Goal: Use online tool/utility: Utilize a website feature to perform a specific function

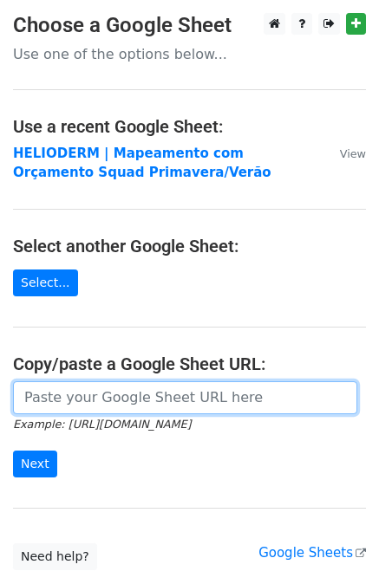
click at [68, 403] on input "url" at bounding box center [185, 397] width 344 height 33
paste input "[URL][DOMAIN_NAME]"
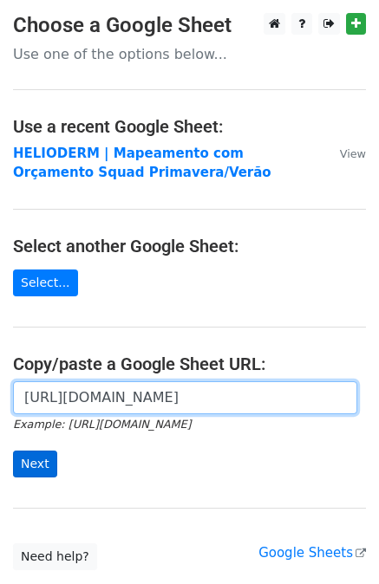
type input "[URL][DOMAIN_NAME]"
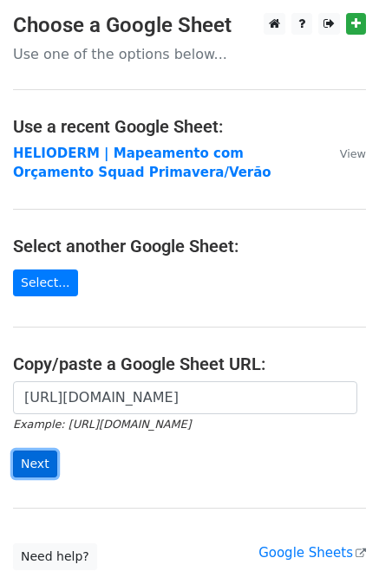
scroll to position [0, 0]
click at [39, 459] on input "Next" at bounding box center [35, 464] width 44 height 27
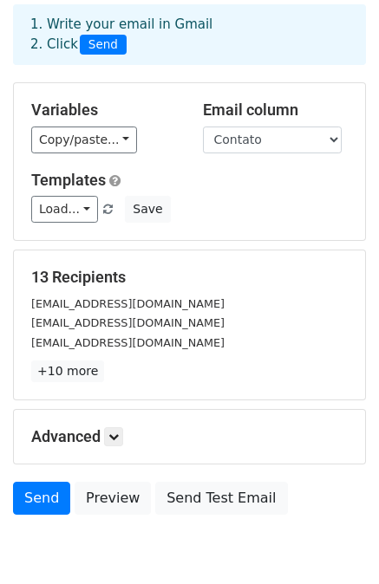
scroll to position [76, 0]
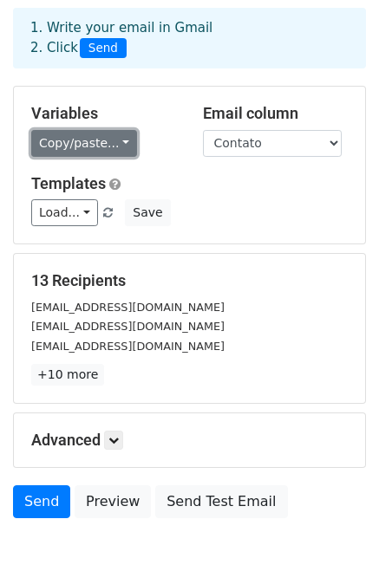
click at [95, 139] on link "Copy/paste..." at bounding box center [84, 143] width 106 height 27
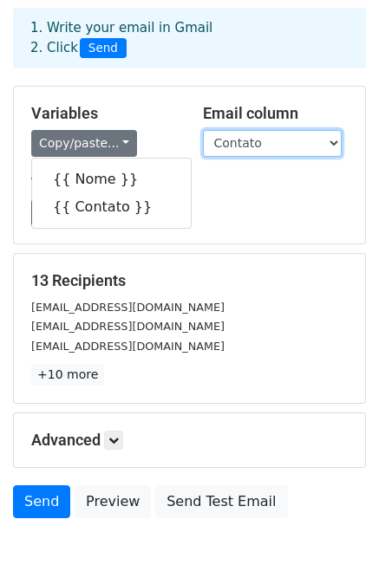
click at [238, 140] on select "Nome Contato" at bounding box center [272, 143] width 139 height 27
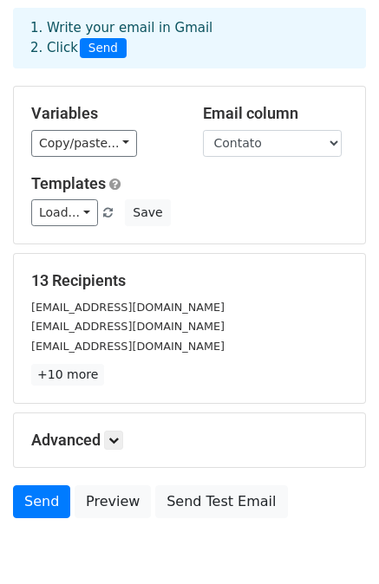
click at [125, 238] on div "Variables Copy/paste... {{ Nome }} {{ Contato }} Email column Nome Contato Temp…" at bounding box center [189, 165] width 351 height 157
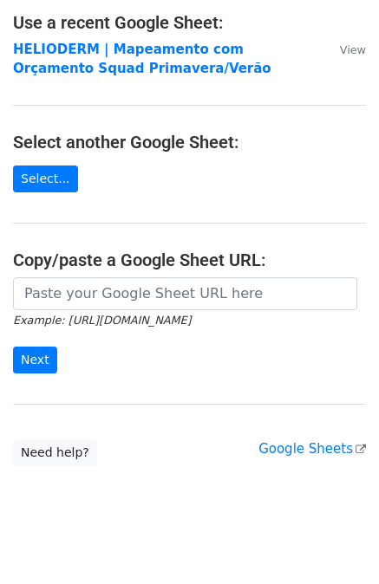
scroll to position [122, 0]
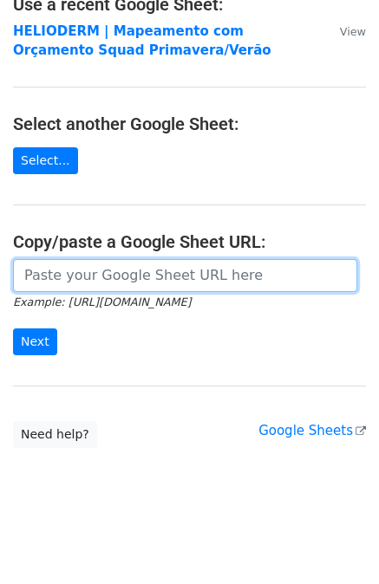
click at [95, 280] on input "url" at bounding box center [185, 275] width 344 height 33
paste input "[URL][DOMAIN_NAME]"
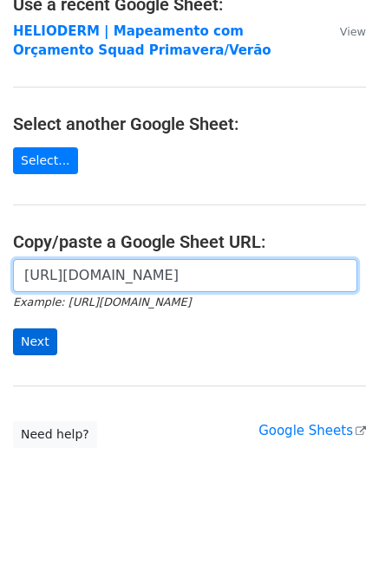
type input "[URL][DOMAIN_NAME]"
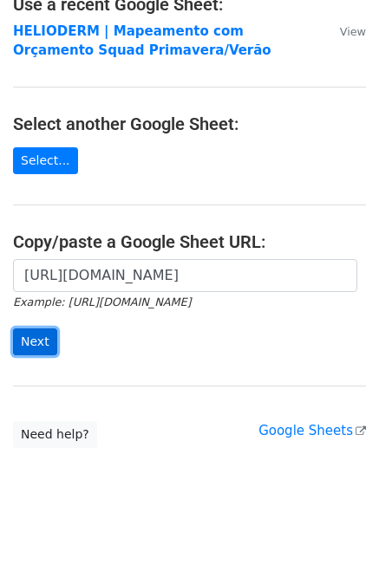
scroll to position [0, 0]
click at [25, 334] on input "Next" at bounding box center [35, 341] width 44 height 27
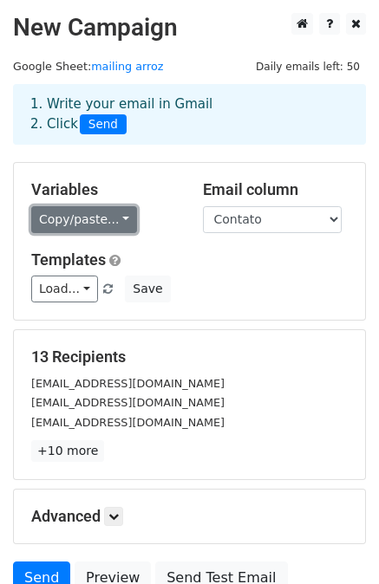
click at [87, 210] on link "Copy/paste..." at bounding box center [84, 219] width 106 height 27
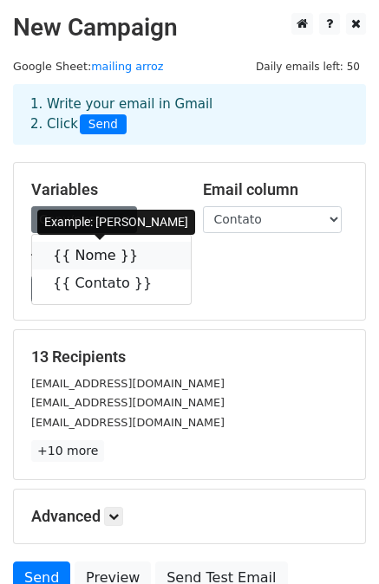
click at [106, 250] on link "{{ Nome }}" at bounding box center [111, 256] width 159 height 28
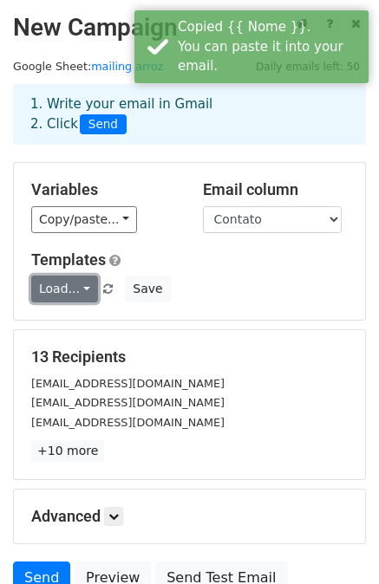
click at [70, 290] on link "Load..." at bounding box center [64, 289] width 67 height 27
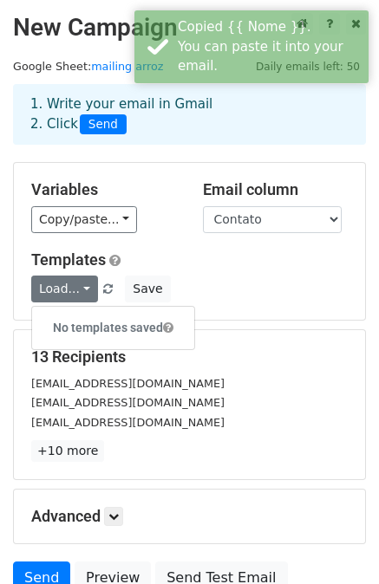
click at [133, 251] on h5 "Templates" at bounding box center [189, 259] width 316 height 19
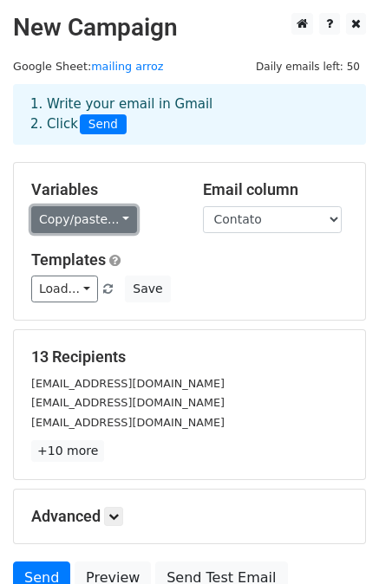
click at [111, 217] on link "Copy/paste..." at bounding box center [84, 219] width 106 height 27
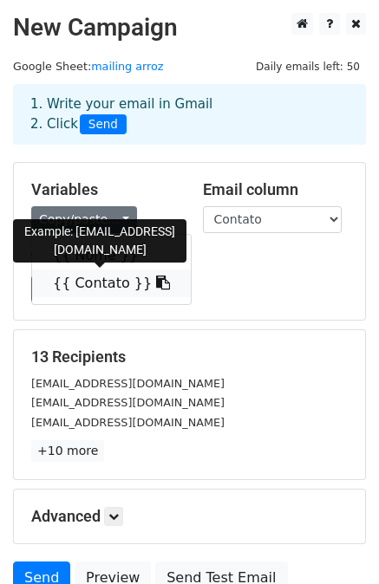
click at [111, 290] on link "{{ Contato }}" at bounding box center [111, 284] width 159 height 28
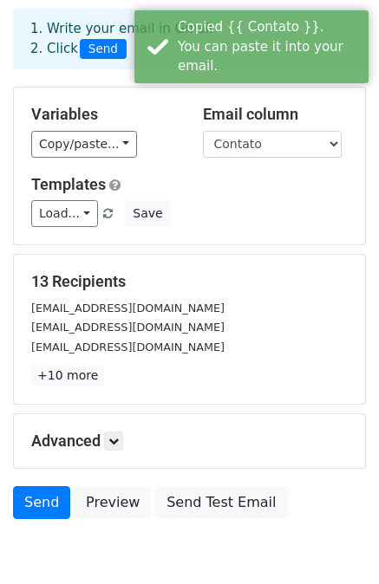
scroll to position [156, 0]
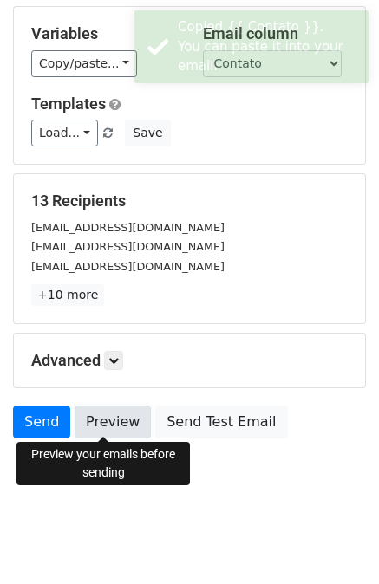
click at [101, 424] on link "Preview" at bounding box center [113, 422] width 76 height 33
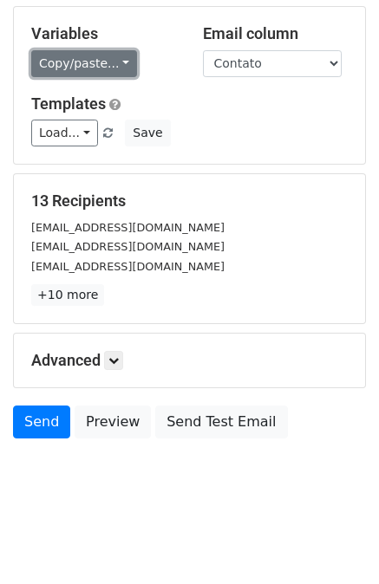
click at [71, 68] on link "Copy/paste..." at bounding box center [84, 63] width 106 height 27
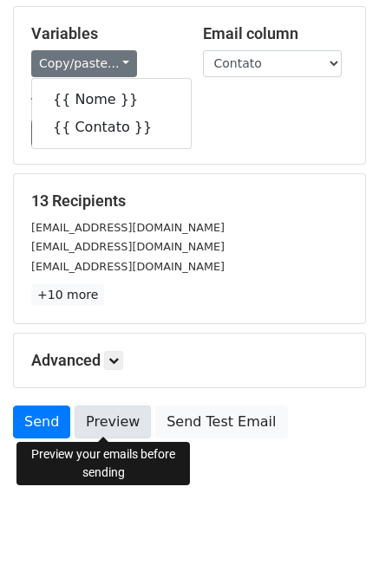
click at [91, 413] on link "Preview" at bounding box center [113, 422] width 76 height 33
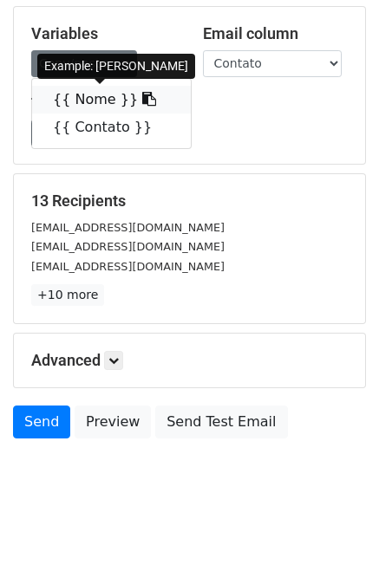
click at [72, 101] on link "{{ Nome }}" at bounding box center [111, 100] width 159 height 28
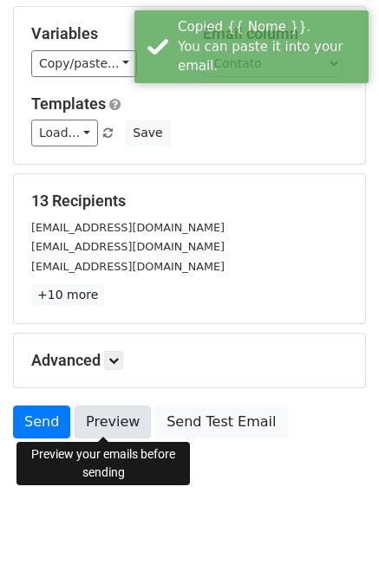
click at [91, 432] on link "Preview" at bounding box center [113, 422] width 76 height 33
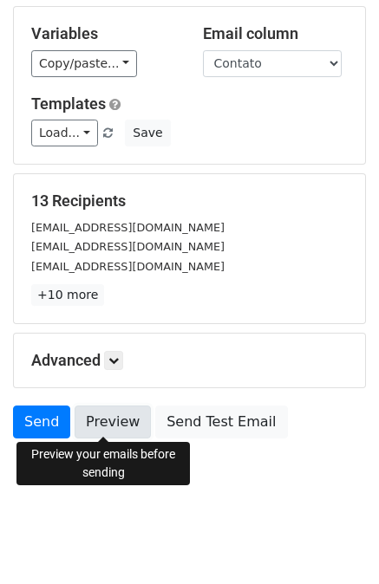
click at [118, 426] on link "Preview" at bounding box center [113, 422] width 76 height 33
click at [108, 420] on link "Preview" at bounding box center [113, 422] width 76 height 33
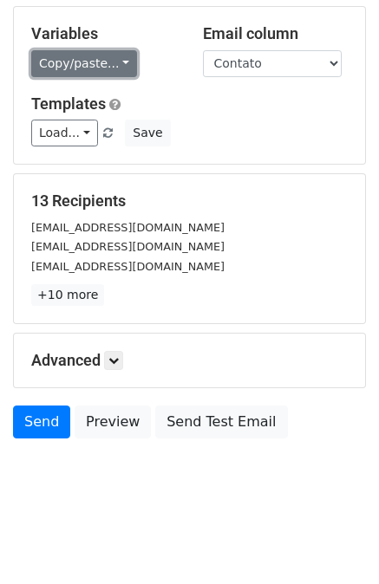
click at [55, 70] on link "Copy/paste..." at bounding box center [84, 63] width 106 height 27
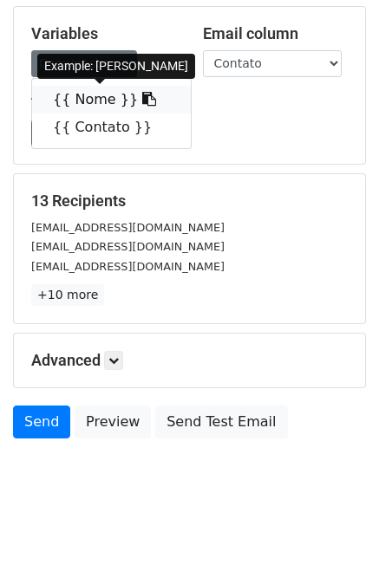
click at [81, 101] on link "{{ Nome }}" at bounding box center [111, 100] width 159 height 28
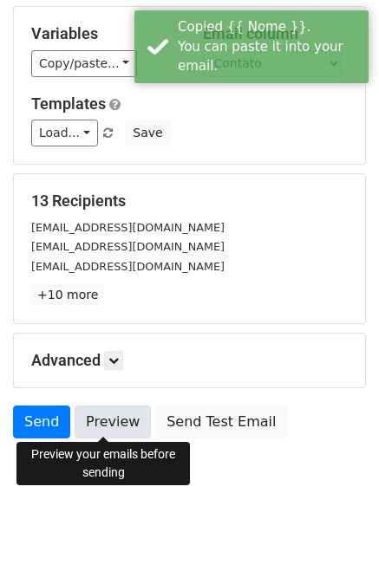
click at [104, 432] on link "Preview" at bounding box center [113, 422] width 76 height 33
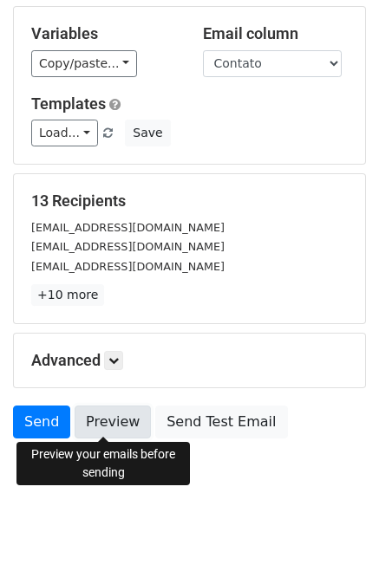
click at [124, 415] on link "Preview" at bounding box center [113, 422] width 76 height 33
click at [113, 412] on link "Preview" at bounding box center [113, 422] width 76 height 33
